Goal: Information Seeking & Learning: Find specific fact

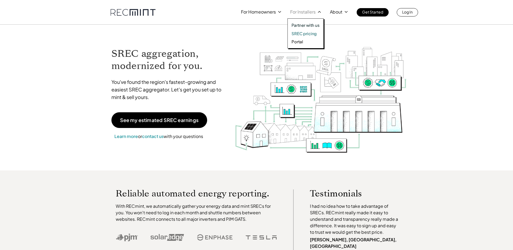
click at [312, 32] on p "SREC pricing" at bounding box center [303, 33] width 25 height 5
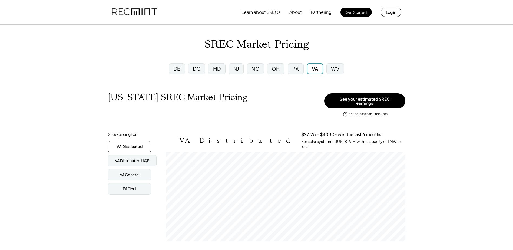
scroll to position [89, 239]
click at [297, 67] on div "PA" at bounding box center [295, 68] width 6 height 7
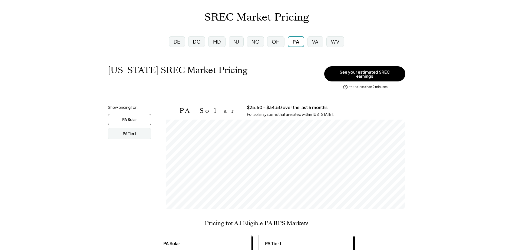
scroll to position [89, 239]
